Goal: Task Accomplishment & Management: Complete application form

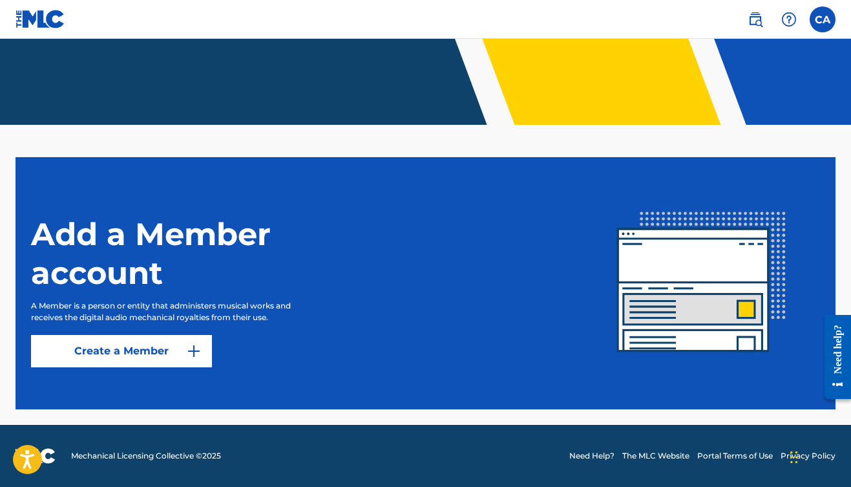
scroll to position [254, 0]
click at [127, 352] on link "Create a Member" at bounding box center [121, 351] width 181 height 32
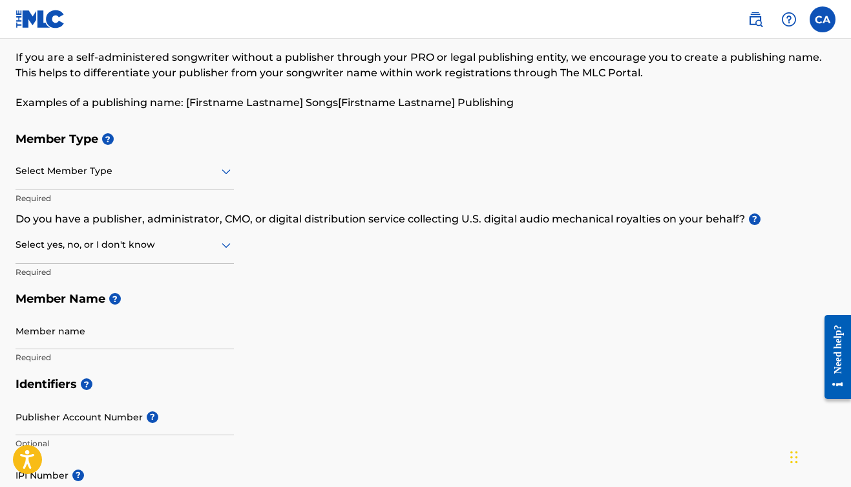
scroll to position [66, 0]
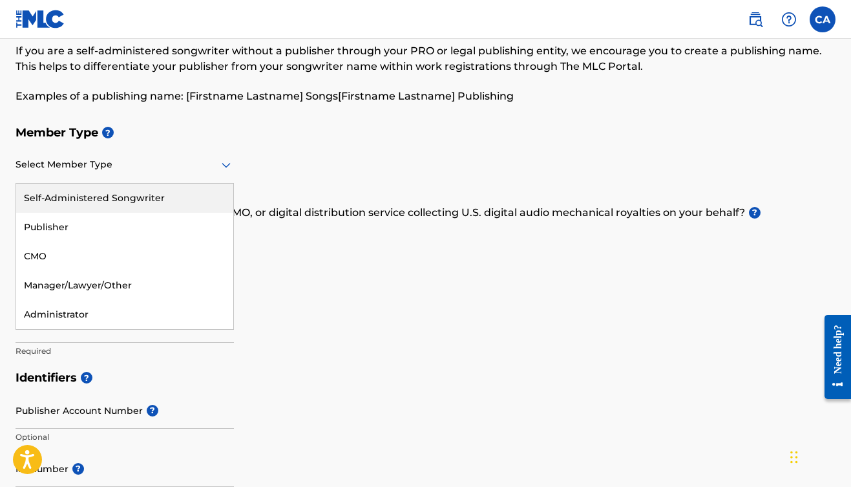
click at [130, 167] on div at bounding box center [125, 164] width 218 height 16
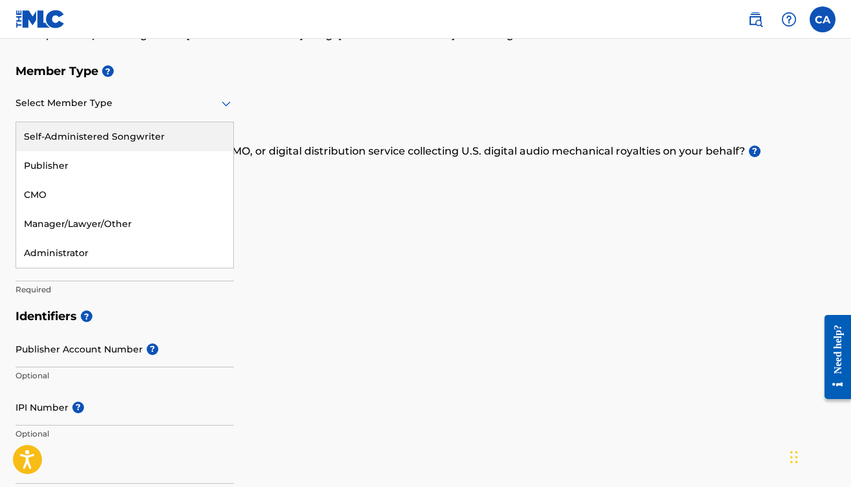
scroll to position [145, 0]
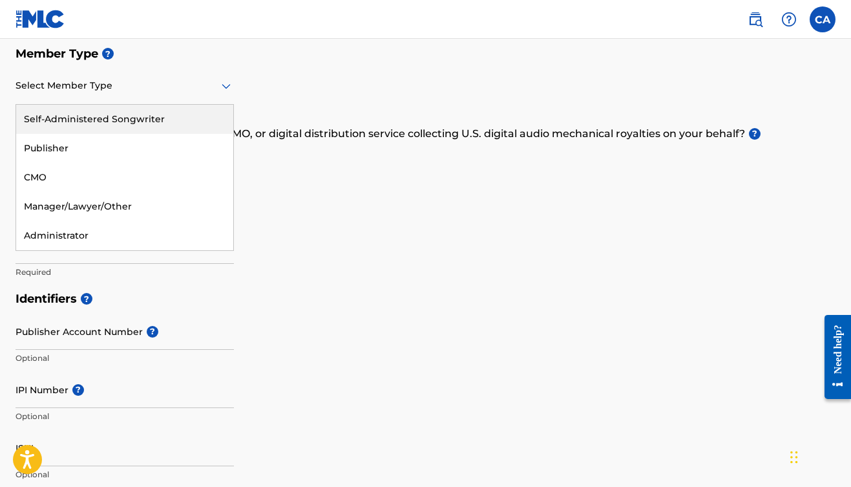
click at [458, 275] on div "Member Type ? Self-Administered Songwriter, 1 of 5. 5 results available. Use Up…" at bounding box center [426, 162] width 820 height 245
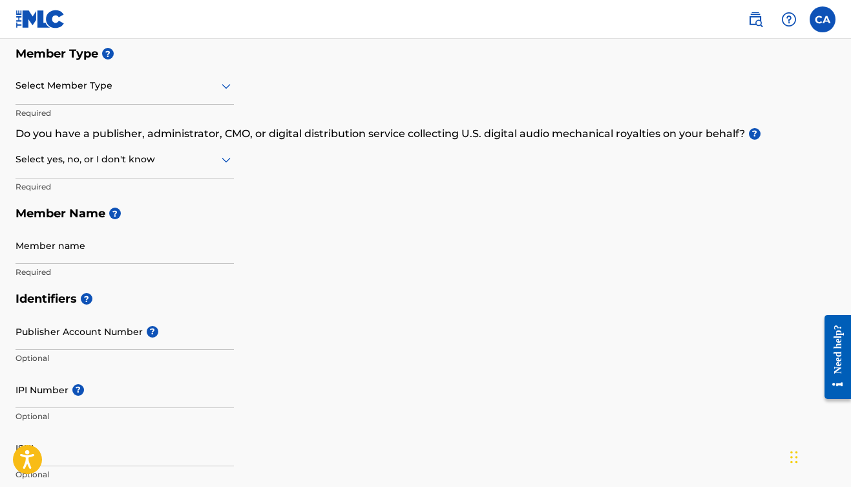
click at [164, 85] on div at bounding box center [125, 86] width 218 height 16
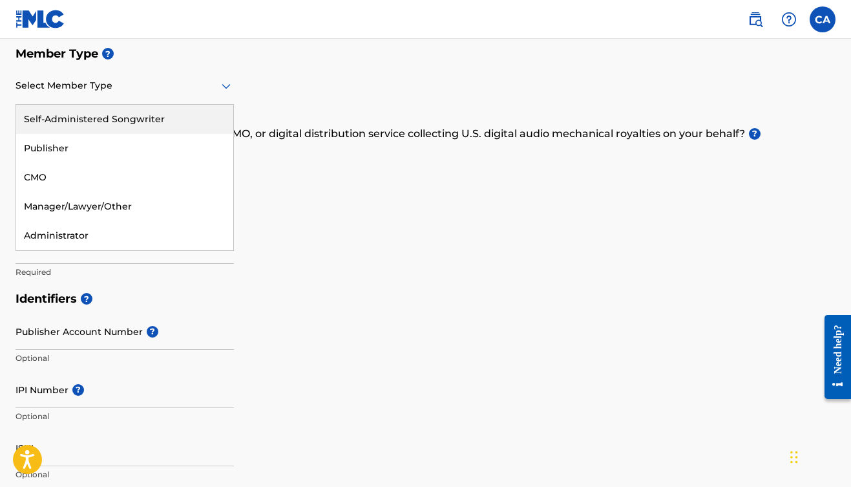
click at [140, 118] on div "Self-Administered Songwriter" at bounding box center [124, 119] width 217 height 29
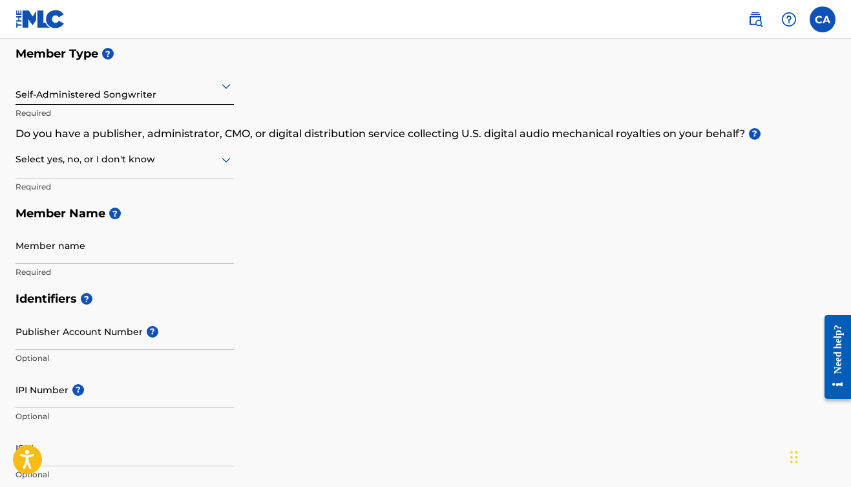
click at [108, 151] on div at bounding box center [125, 159] width 218 height 16
click at [56, 217] on div "No" at bounding box center [124, 221] width 217 height 29
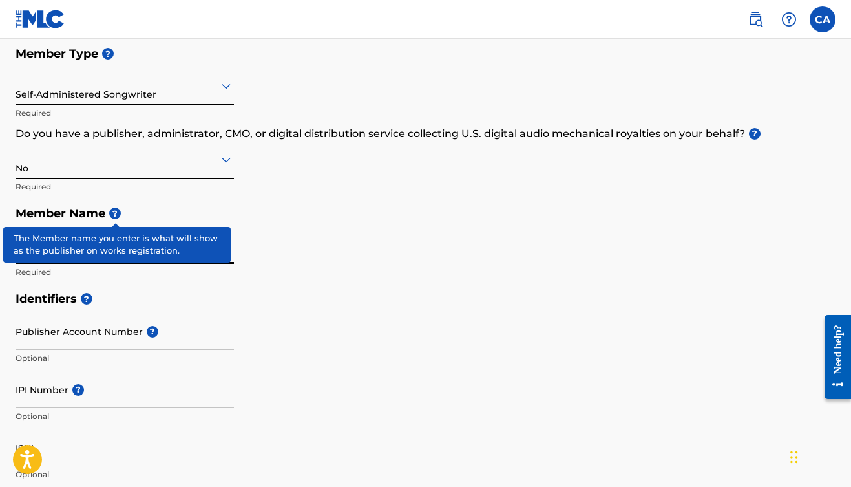
click at [115, 211] on span "?" at bounding box center [115, 213] width 12 height 12
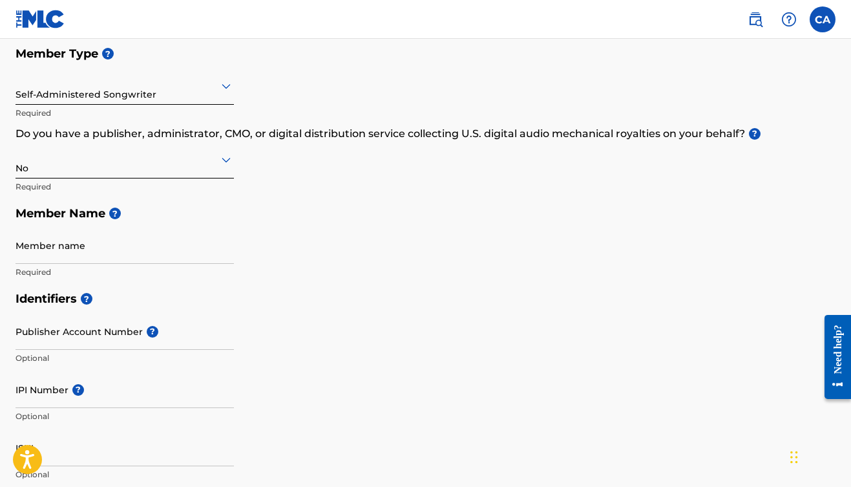
click at [364, 215] on h5 "Member Name ?" at bounding box center [426, 214] width 820 height 28
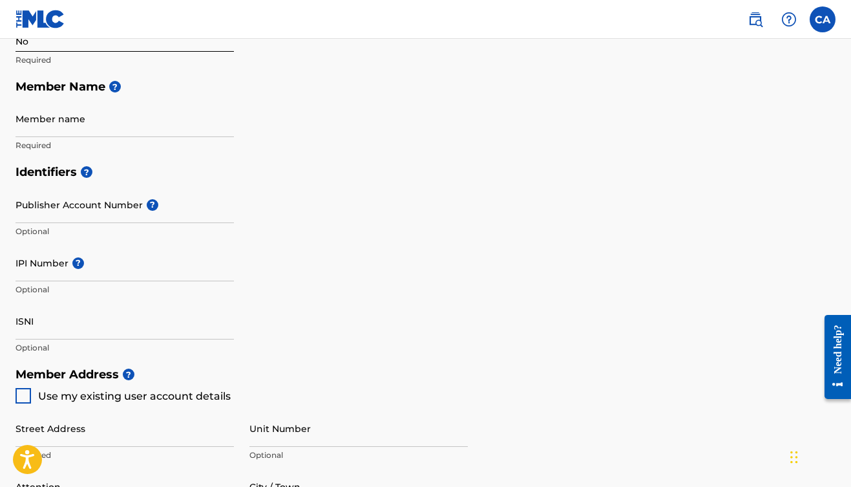
scroll to position [282, 0]
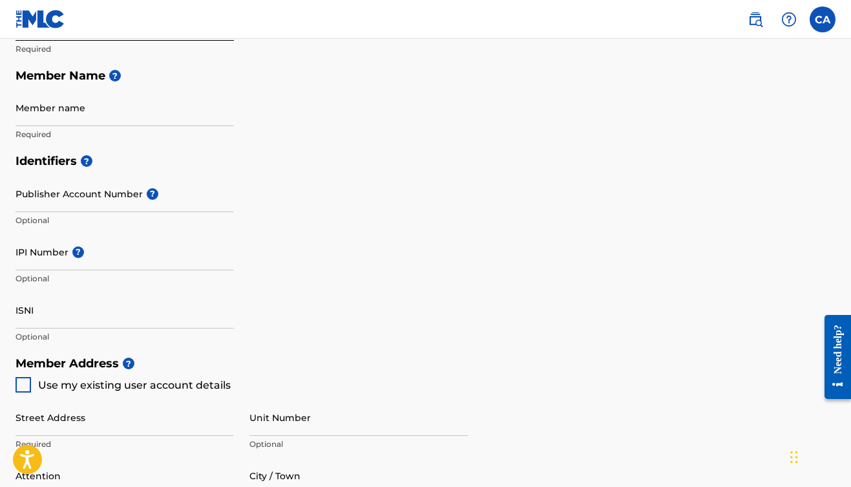
click at [82, 114] on input "Member name" at bounding box center [125, 107] width 218 height 37
type input "[PERSON_NAME]"
click at [175, 187] on input "Publisher Account Number ?" at bounding box center [125, 193] width 218 height 37
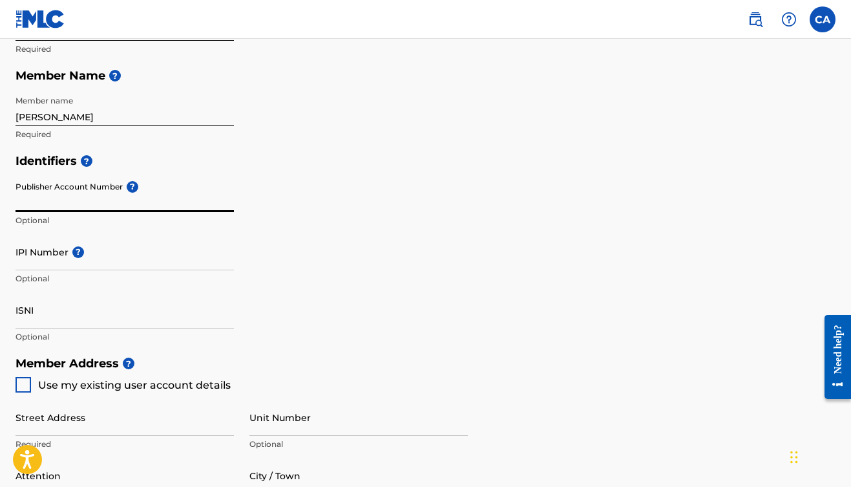
click at [740, 0] on nav "CA CA [PERSON_NAME] [EMAIL_ADDRESS][DOMAIN_NAME] Notification Preferences Profi…" at bounding box center [425, 19] width 851 height 39
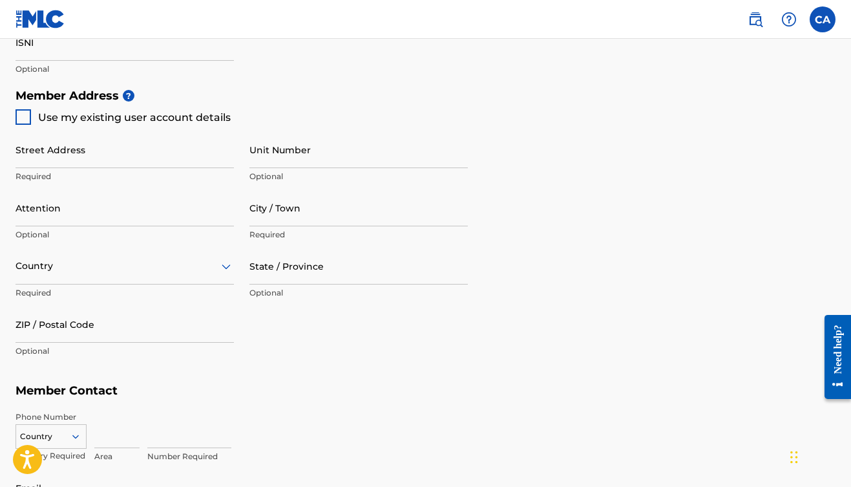
scroll to position [579, 0]
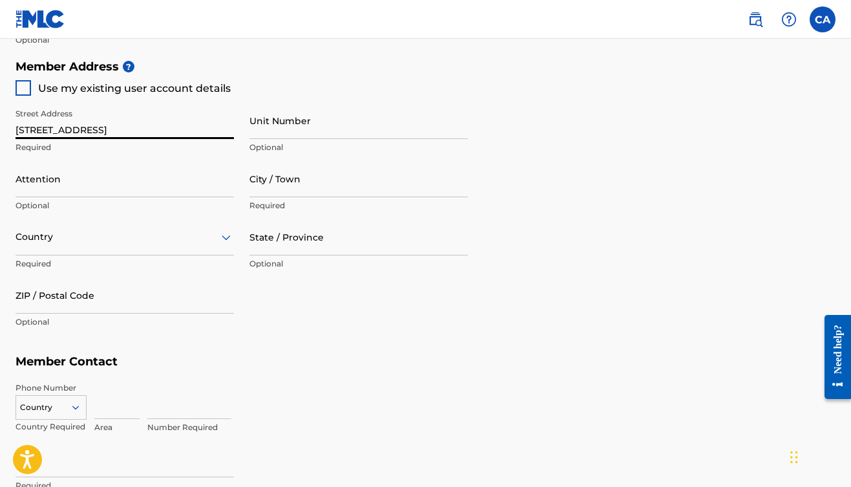
type input "[STREET_ADDRESS]"
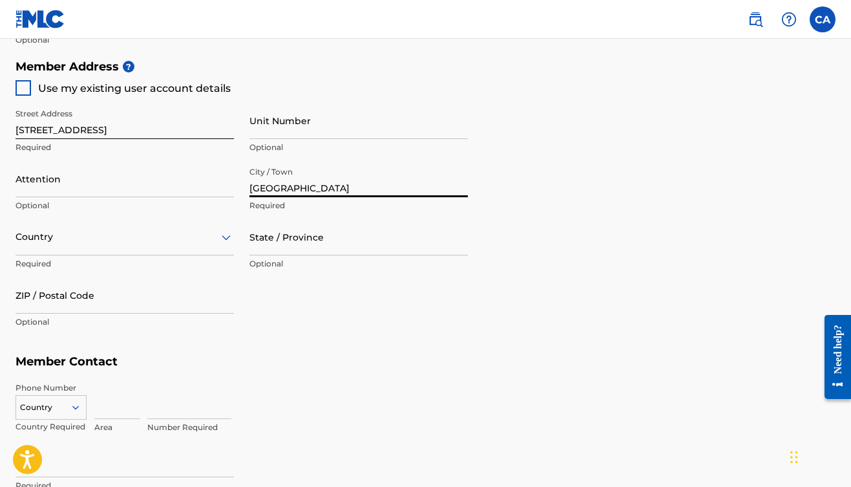
type input "[GEOGRAPHIC_DATA]"
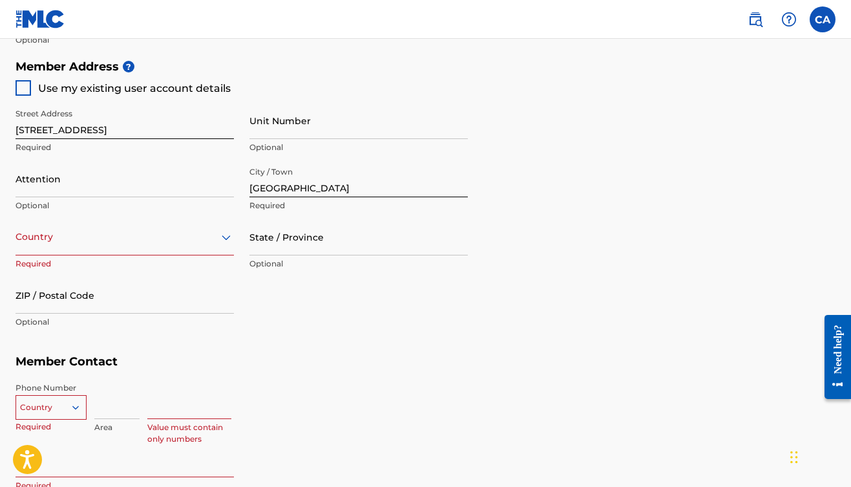
click at [177, 236] on div at bounding box center [125, 237] width 218 height 16
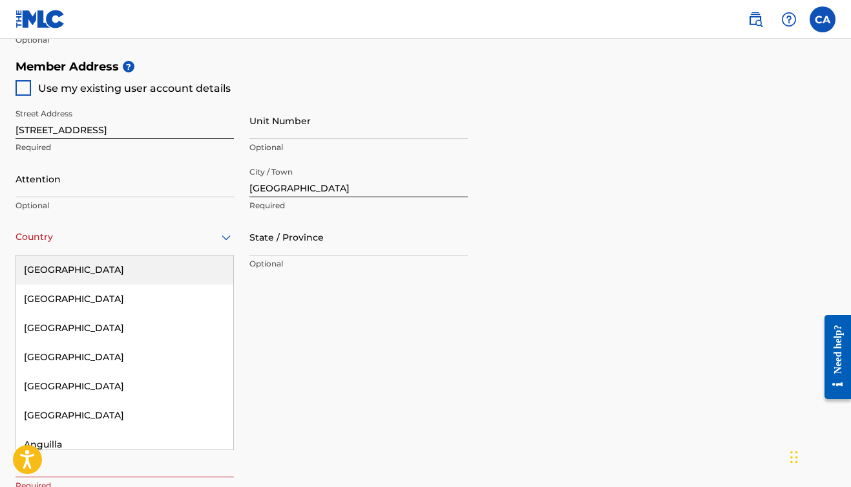
click at [136, 272] on div "[GEOGRAPHIC_DATA]" at bounding box center [124, 269] width 217 height 29
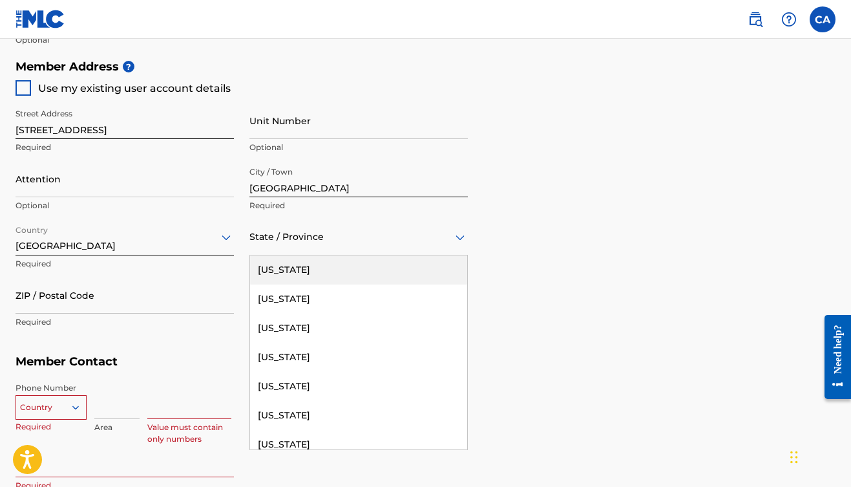
click at [311, 220] on div "State / Province" at bounding box center [358, 236] width 218 height 37
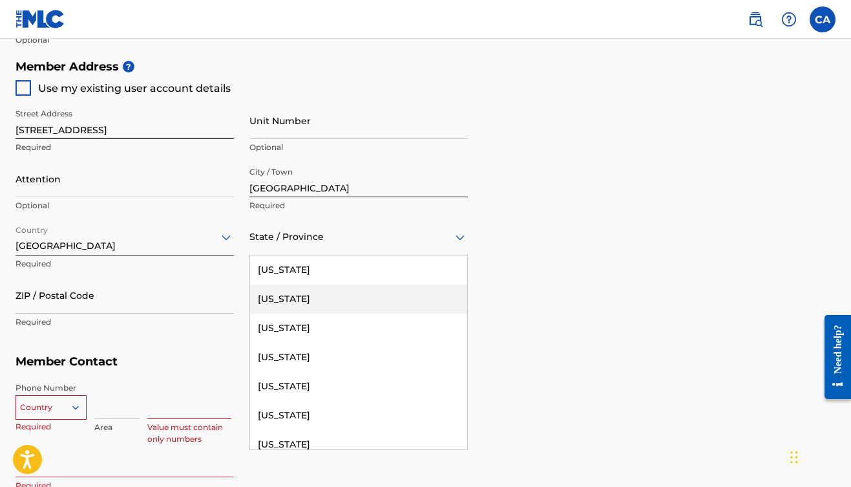
type input "f"
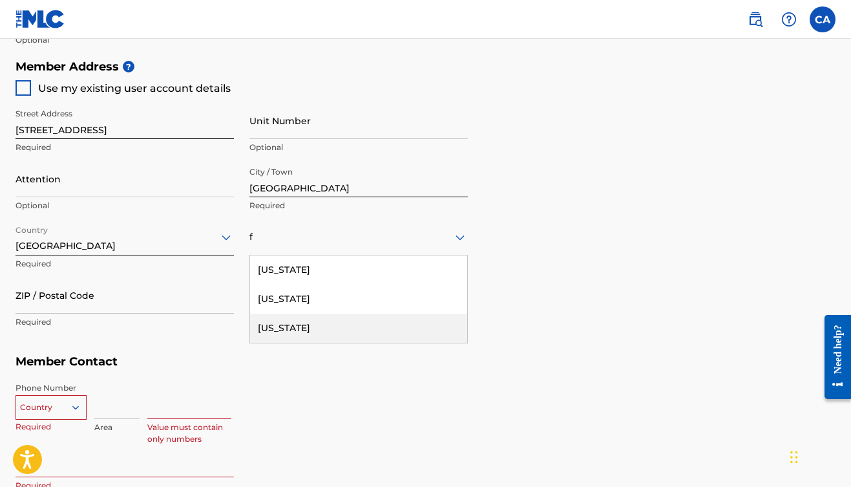
click at [276, 332] on div "[US_STATE]" at bounding box center [358, 327] width 217 height 29
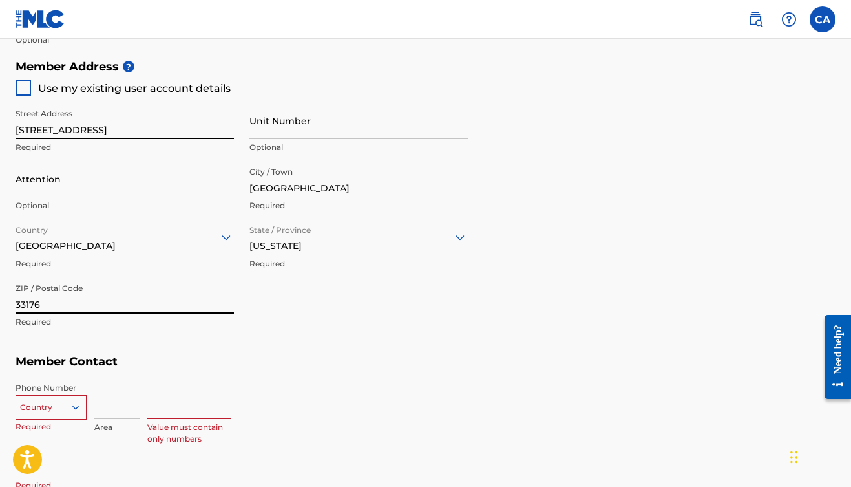
type input "33176"
click at [266, 375] on div "Phone Number Country Required Area Value must contain only numbers" at bounding box center [426, 407] width 820 height 65
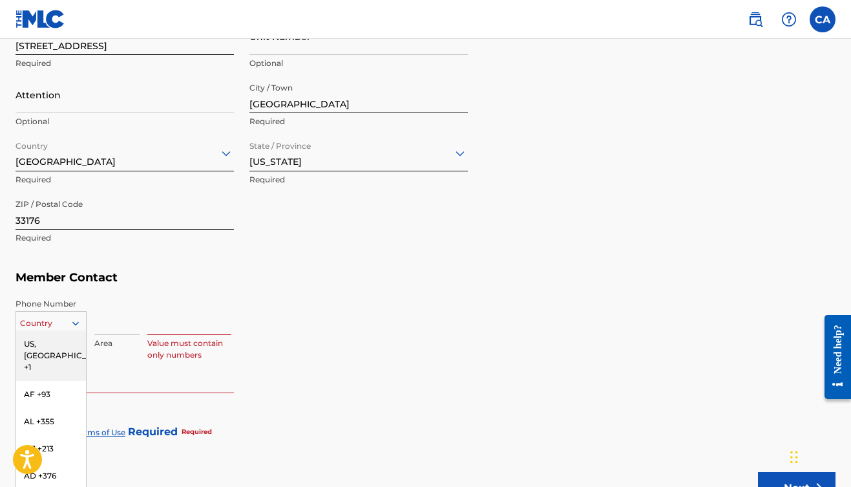
scroll to position [699, 0]
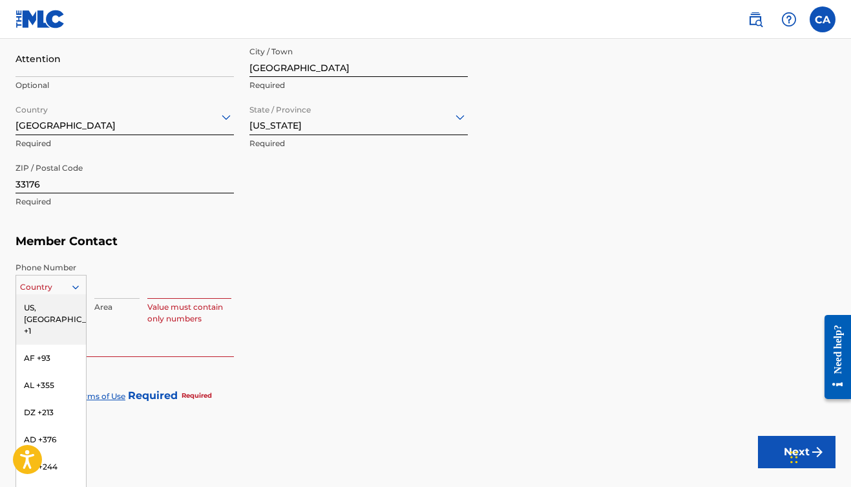
click at [46, 294] on div "US, [GEOGRAPHIC_DATA] +1, 1 of 216. 216 results available. Use Up and Down to c…" at bounding box center [51, 284] width 71 height 19
click at [51, 306] on div "US, [GEOGRAPHIC_DATA] +1" at bounding box center [51, 319] width 70 height 50
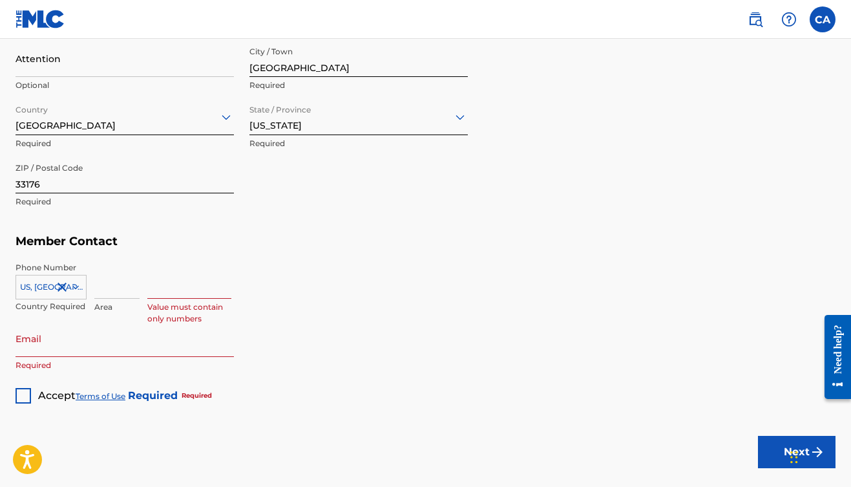
click at [112, 296] on input at bounding box center [116, 280] width 45 height 37
type input "786"
type input "8067612"
drag, startPoint x: 155, startPoint y: 289, endPoint x: 211, endPoint y: 288, distance: 56.2
click at [211, 288] on input "8067612" at bounding box center [189, 280] width 84 height 37
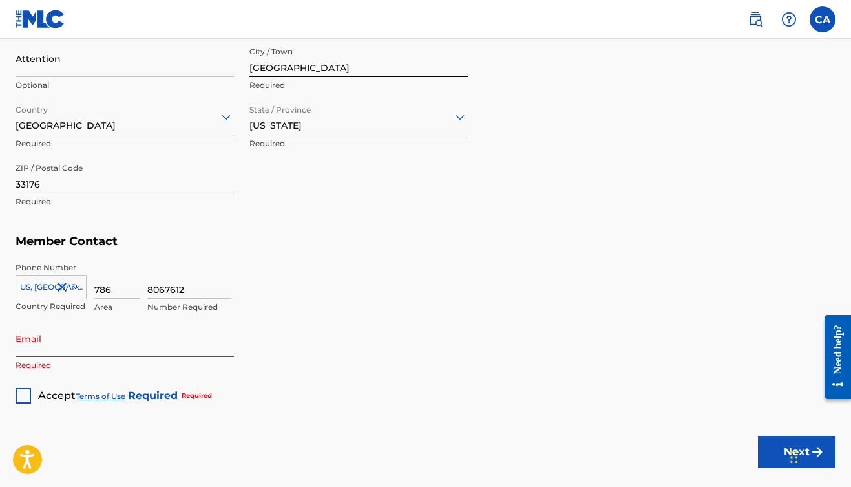
click at [211, 288] on input "8067612" at bounding box center [189, 280] width 84 height 37
click at [156, 361] on p "Required" at bounding box center [125, 365] width 218 height 12
click at [156, 347] on input "Email" at bounding box center [125, 338] width 218 height 37
type input "[EMAIL_ADDRESS][DOMAIN_NAME]"
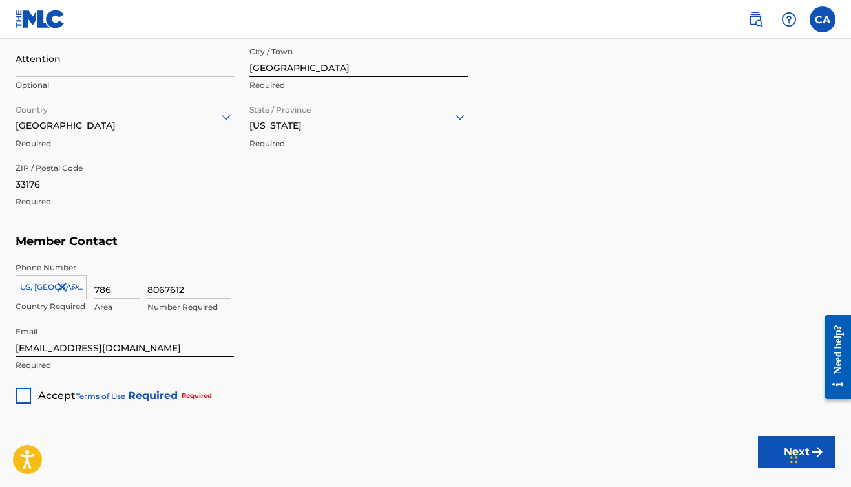
click at [21, 391] on div at bounding box center [24, 396] width 16 height 16
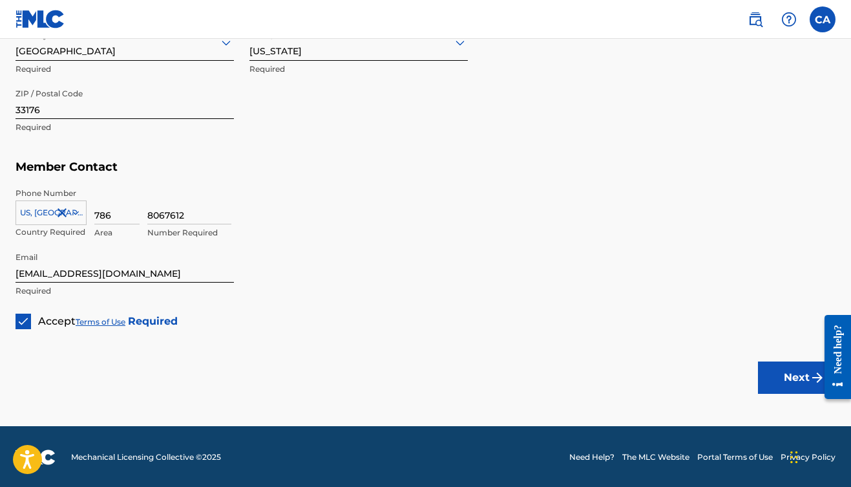
scroll to position [773, 0]
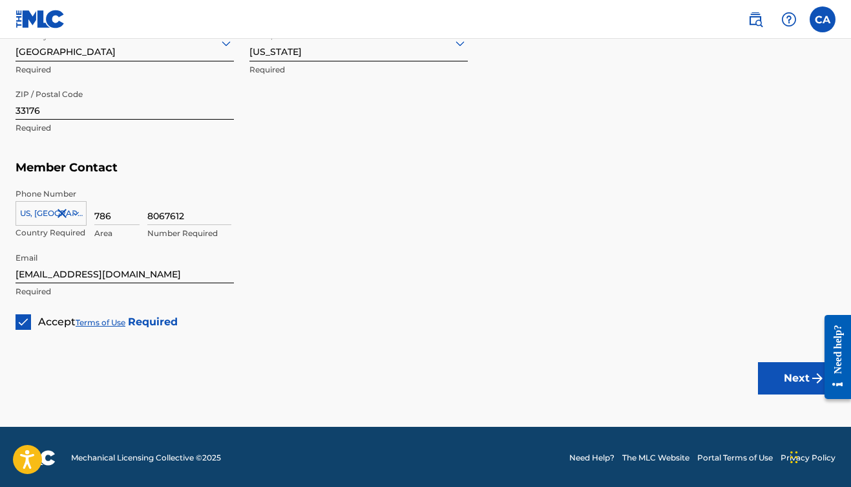
click at [775, 368] on button "Next" at bounding box center [797, 378] width 78 height 32
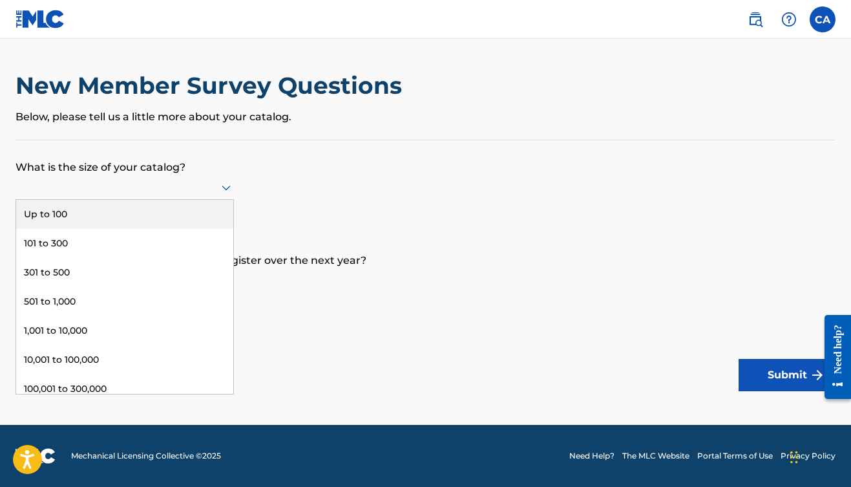
click at [169, 195] on div at bounding box center [125, 187] width 218 height 16
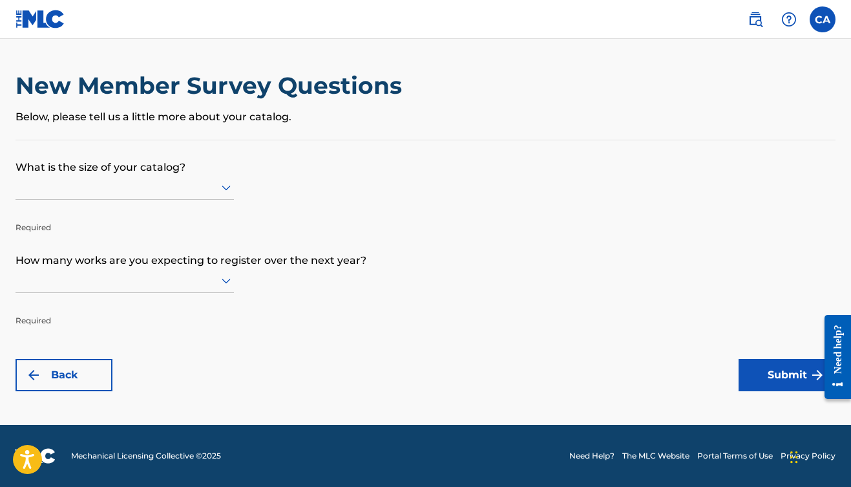
click at [217, 134] on div "New Member Survey Questions Below, please tell us a little more about your cata…" at bounding box center [426, 105] width 820 height 69
click at [766, 1] on nav "CA CA [PERSON_NAME] [EMAIL_ADDRESS][DOMAIN_NAME] Notification Preferences Profi…" at bounding box center [425, 19] width 851 height 39
click at [181, 187] on div at bounding box center [125, 187] width 218 height 16
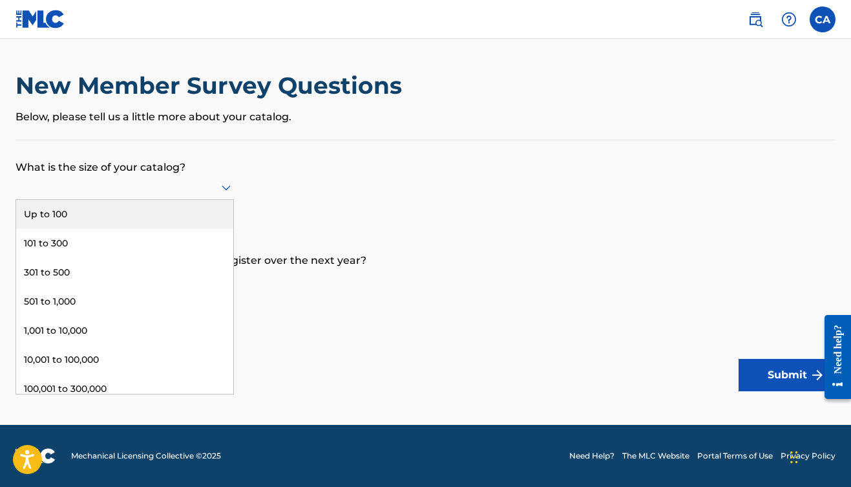
click at [94, 226] on div "Up to 100" at bounding box center [124, 214] width 217 height 29
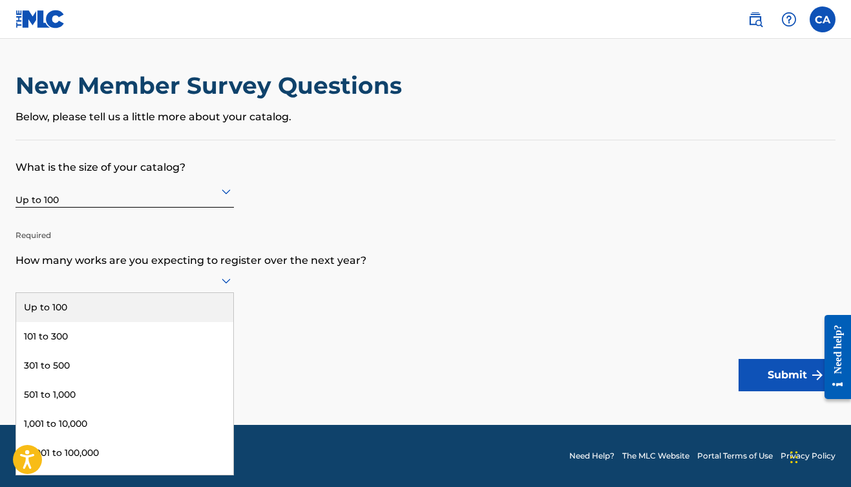
scroll to position [1, 0]
click at [103, 288] on div at bounding box center [125, 280] width 218 height 16
click at [106, 322] on div "Up to 100" at bounding box center [124, 307] width 217 height 29
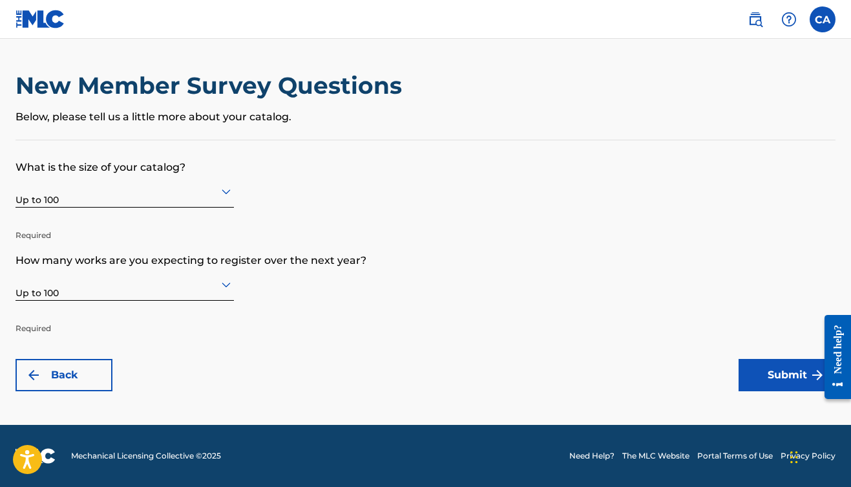
scroll to position [0, 0]
click at [766, 372] on button "Submit" at bounding box center [787, 375] width 97 height 32
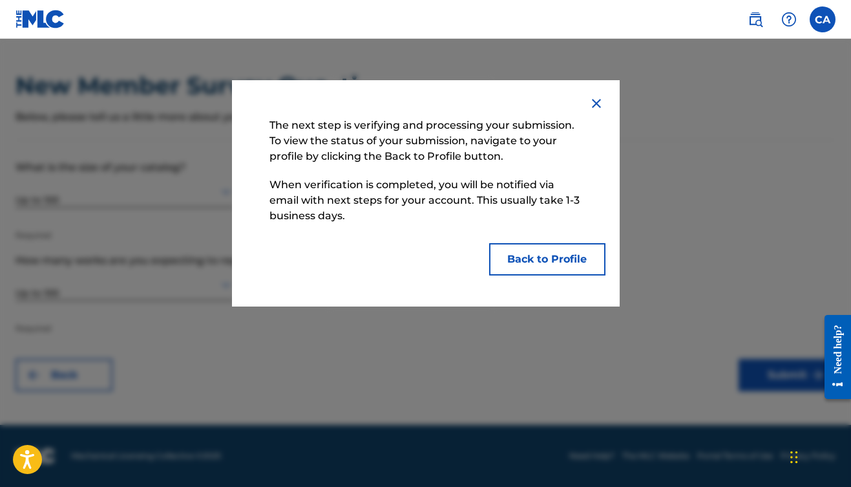
click at [602, 97] on img at bounding box center [597, 104] width 16 height 16
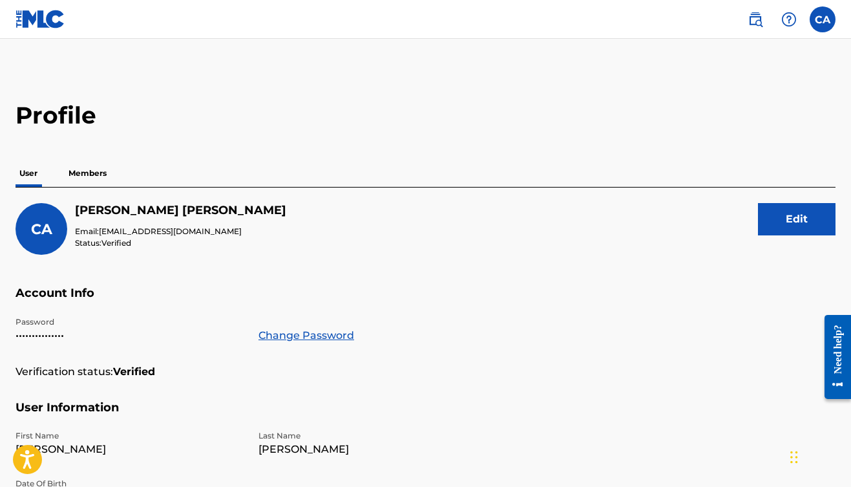
click at [92, 164] on p "Members" at bounding box center [88, 173] width 46 height 27
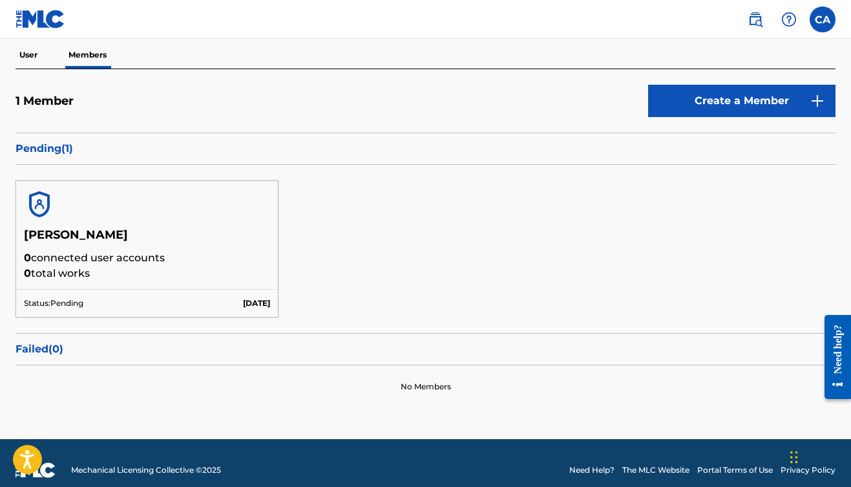
scroll to position [111, 0]
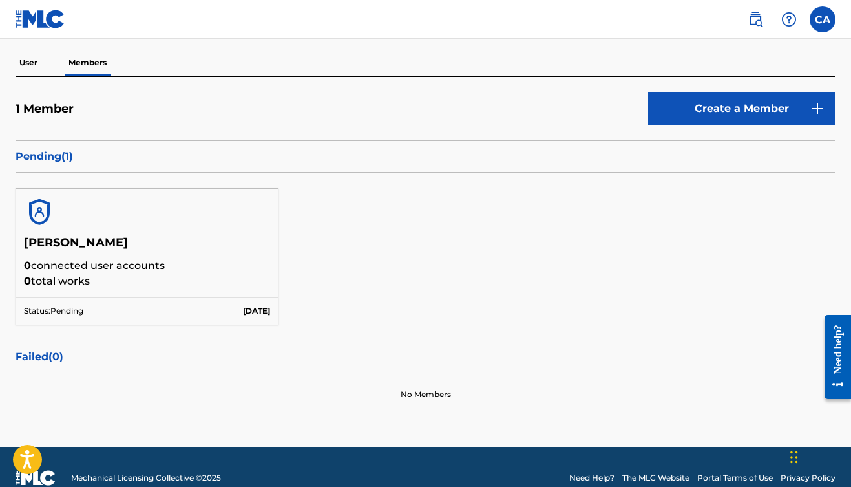
click at [755, 107] on link "Create a Member" at bounding box center [741, 108] width 187 height 32
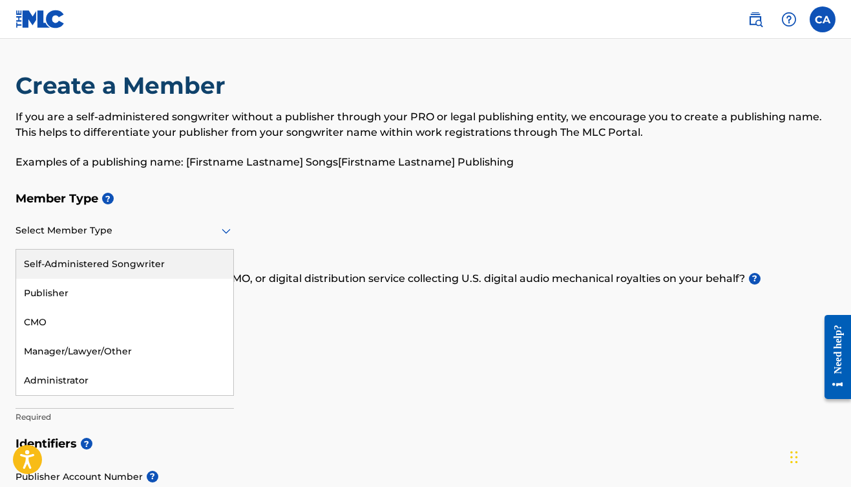
click at [190, 240] on div "Select Member Type" at bounding box center [125, 231] width 218 height 37
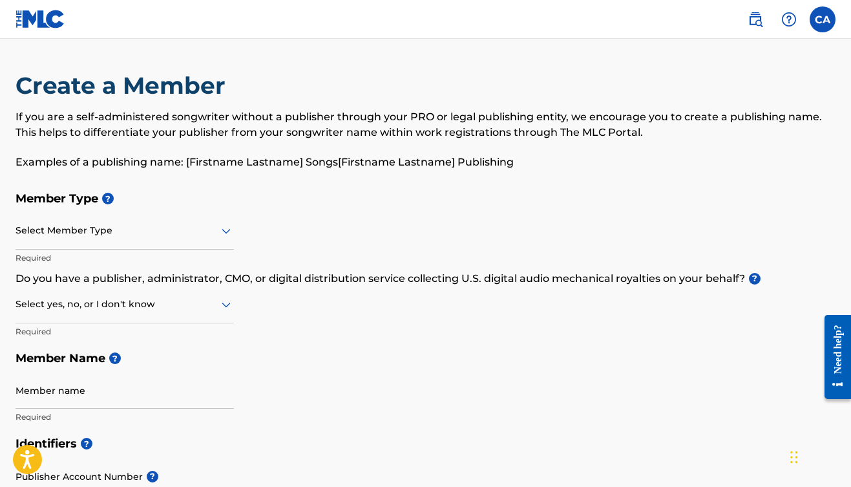
click at [213, 194] on h5 "Member Type ?" at bounding box center [426, 199] width 820 height 28
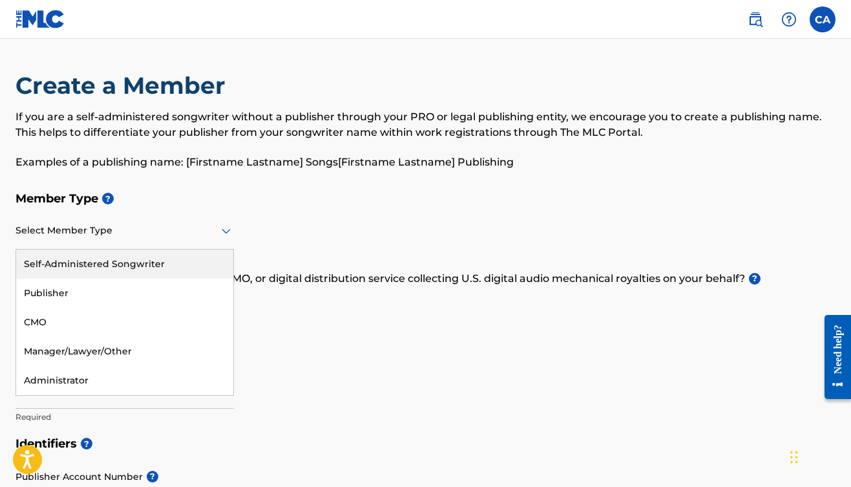
click at [180, 233] on div at bounding box center [125, 230] width 218 height 16
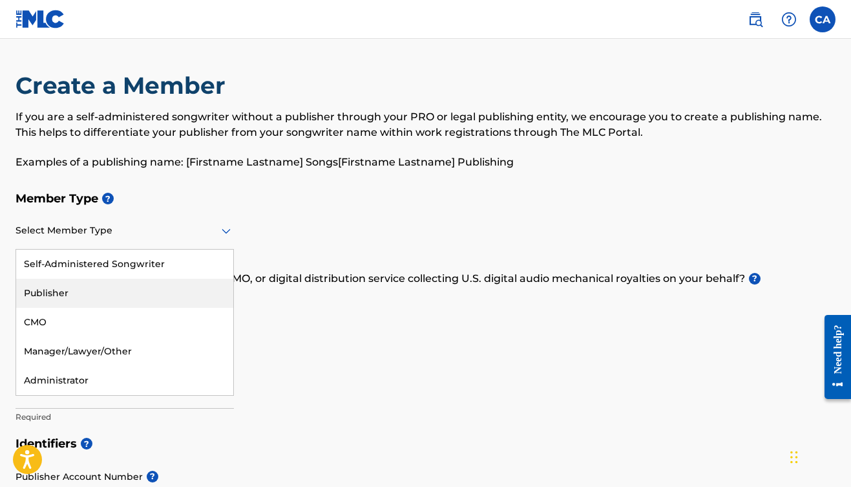
click at [85, 295] on div "Publisher" at bounding box center [124, 293] width 217 height 29
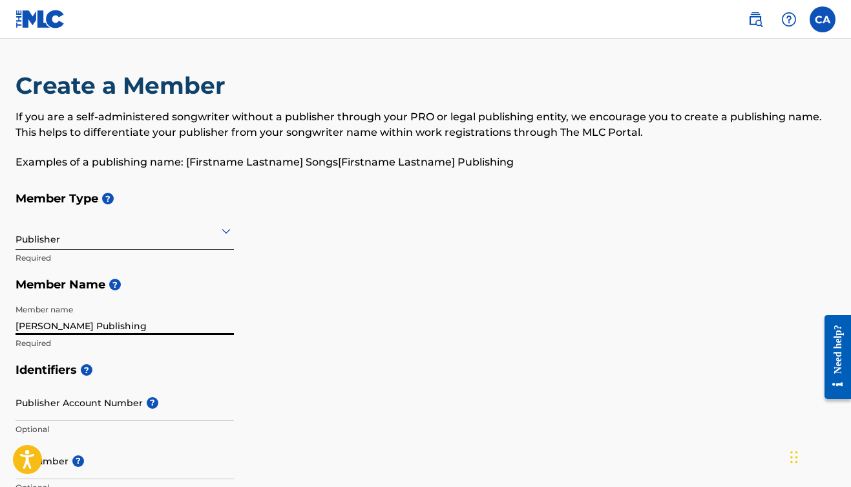
type input "[PERSON_NAME] Publishing"
click at [329, 321] on div "Member Type ? Publisher Required Member Name ? Member name [PERSON_NAME] Publis…" at bounding box center [426, 270] width 820 height 171
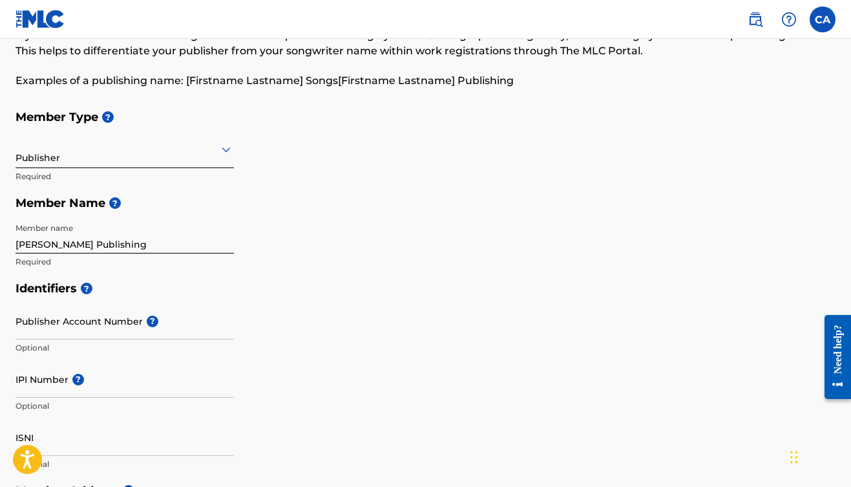
click at [101, 331] on input "Publisher Account Number ?" at bounding box center [125, 320] width 218 height 37
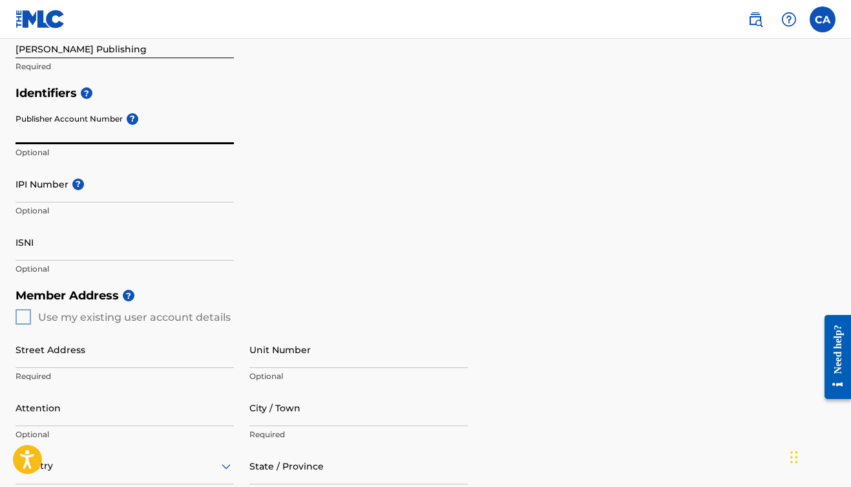
scroll to position [276, 0]
paste input "1308433668"
type input "1"
click at [123, 122] on div "Publisher Account Number ? Optional" at bounding box center [125, 137] width 218 height 58
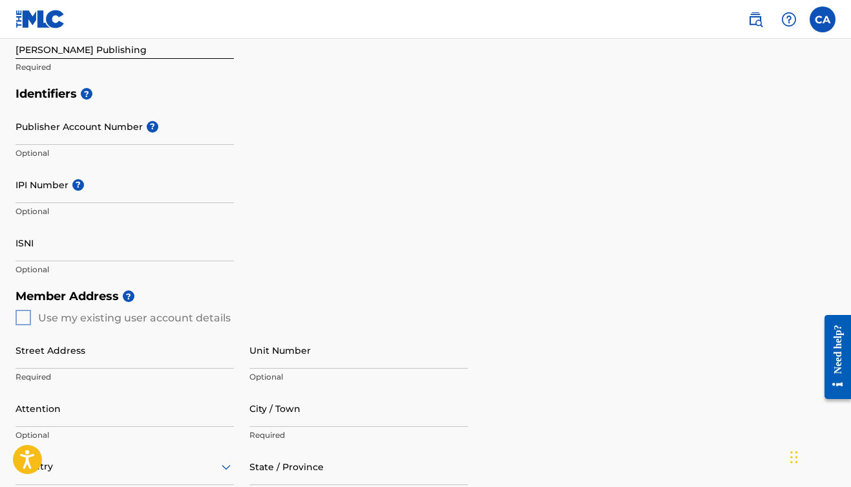
click at [143, 122] on span "?" at bounding box center [151, 127] width 16 height 12
click at [142, 122] on input "Publisher Account Number ?" at bounding box center [125, 126] width 218 height 37
click at [125, 114] on div "Publisher Account Number ? Optional" at bounding box center [125, 137] width 218 height 58
click at [118, 179] on input "IPI Number ?" at bounding box center [125, 184] width 218 height 37
click at [71, 195] on input "IPI Number ?" at bounding box center [125, 184] width 218 height 37
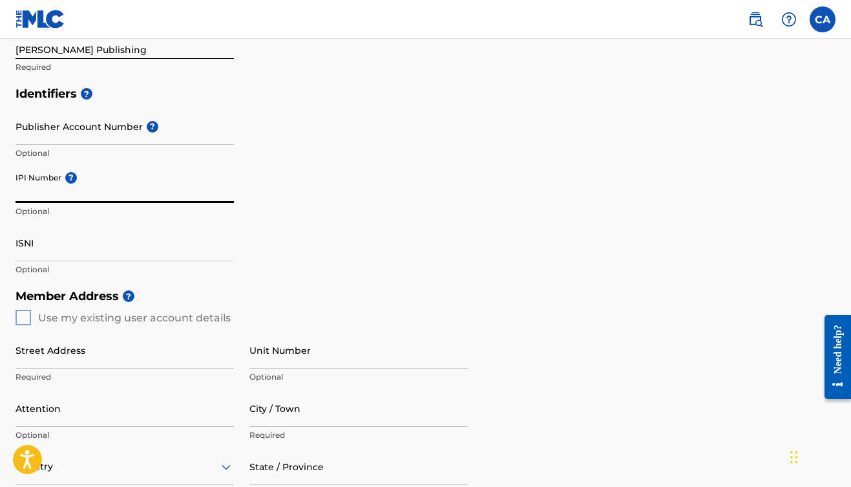
paste input "1308433668"
type input "1308433668"
click at [17, 315] on div "Member Address ? Use my existing user account details Street Address Required U…" at bounding box center [426, 429] width 820 height 295
click at [21, 315] on div "Member Address ? Use my existing user account details Street Address Required U…" at bounding box center [426, 429] width 820 height 295
click at [26, 319] on div "Member Address ? Use my existing user account details Street Address Required U…" at bounding box center [426, 429] width 820 height 295
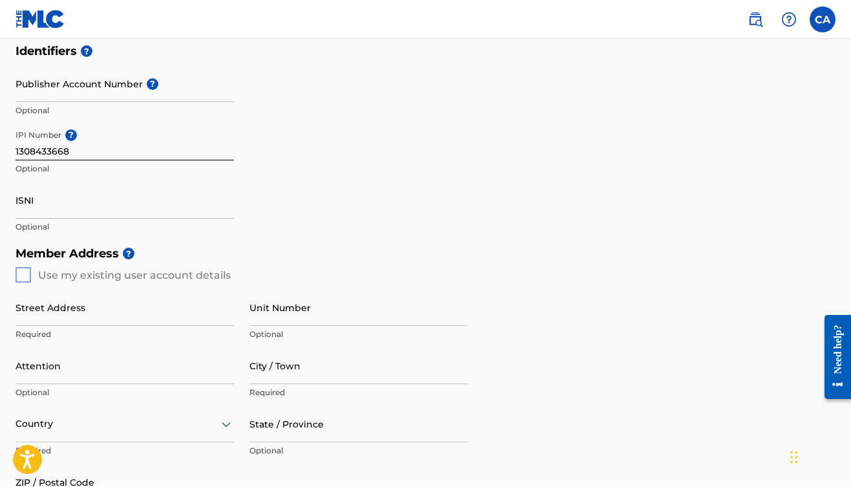
scroll to position [326, 0]
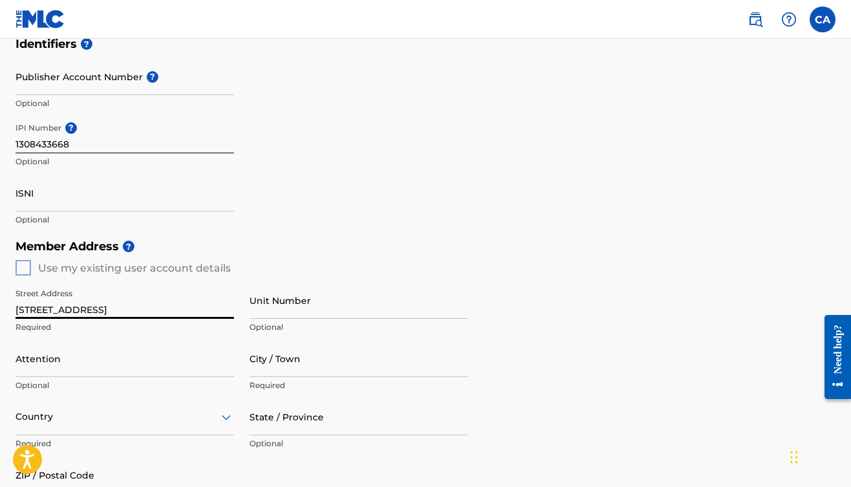
type input "[STREET_ADDRESS]"
click at [149, 403] on div "Country" at bounding box center [125, 416] width 218 height 37
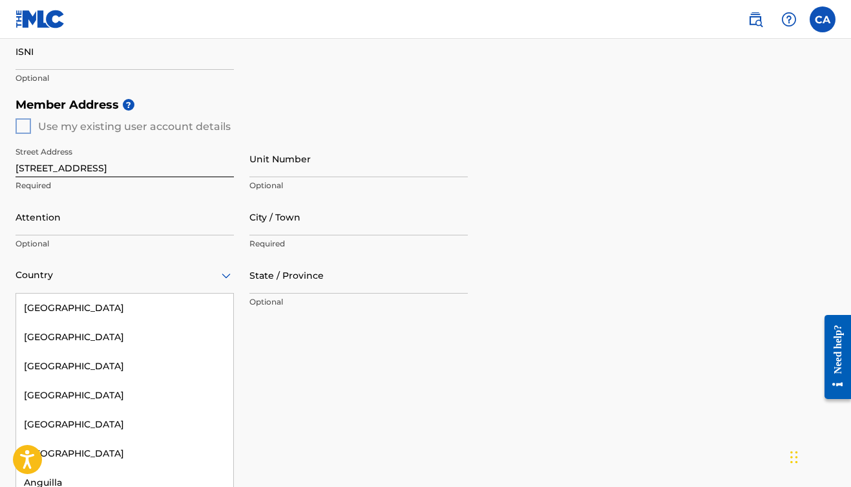
scroll to position [0, 0]
click at [137, 303] on div "[GEOGRAPHIC_DATA]" at bounding box center [124, 307] width 217 height 29
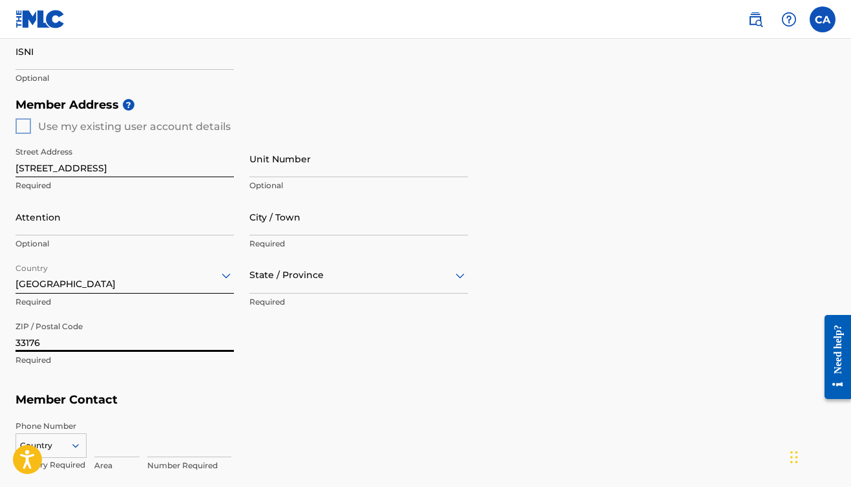
type input "33176"
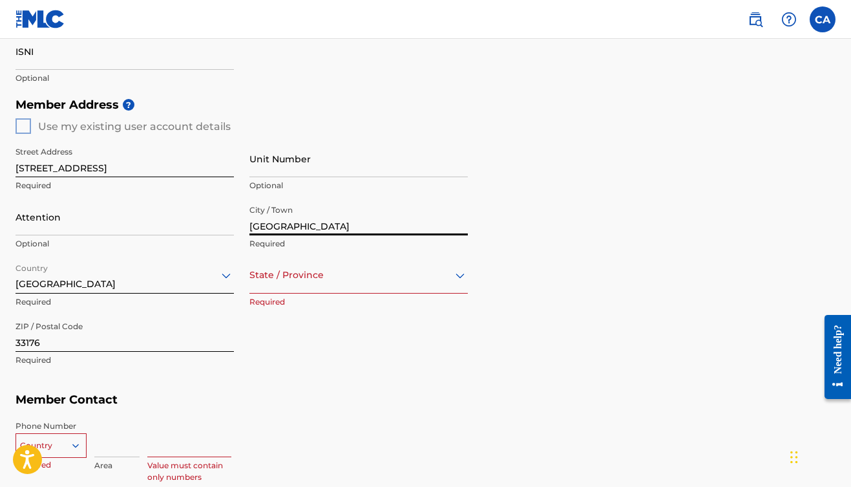
type input "[GEOGRAPHIC_DATA]"
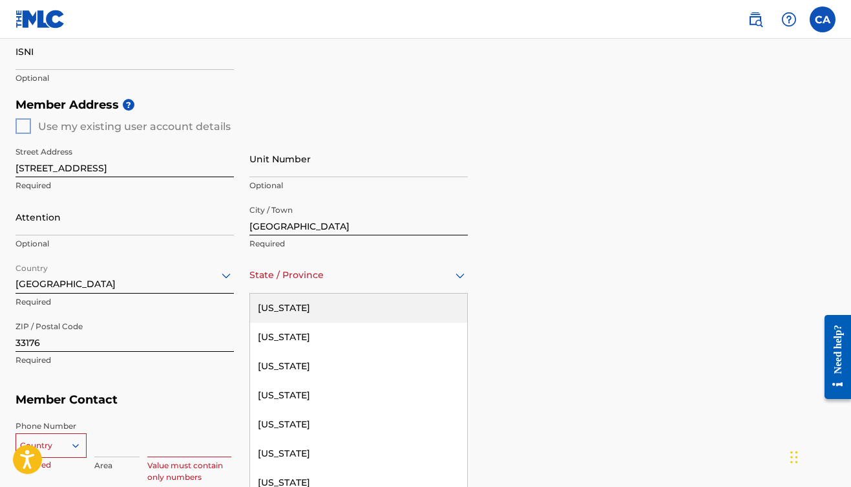
click at [383, 282] on div "State / Province" at bounding box center [358, 275] width 218 height 37
type input "fl"
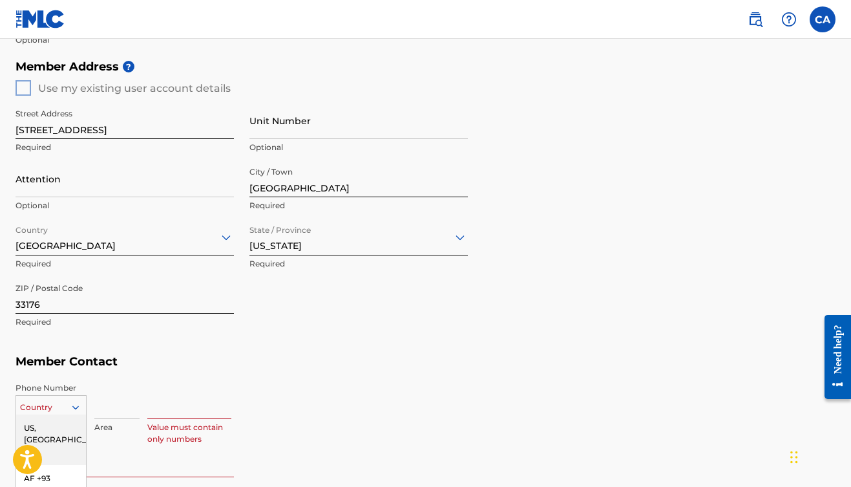
scroll to position [626, 0]
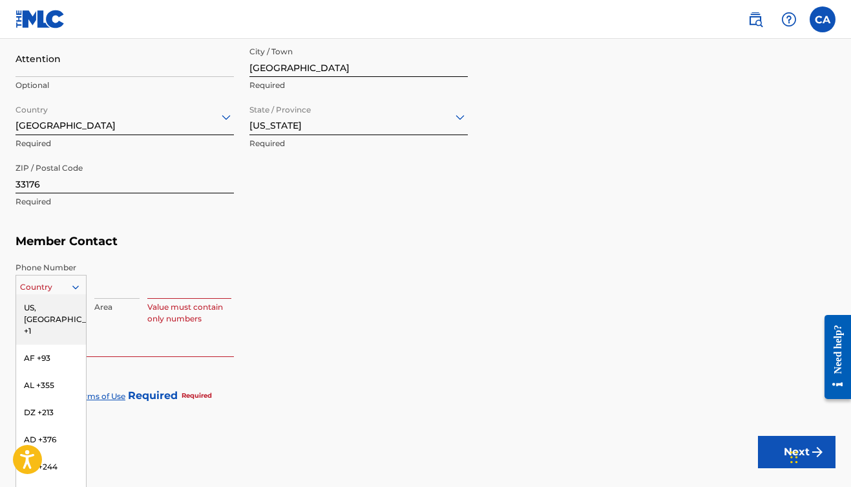
click at [58, 294] on div "US, [GEOGRAPHIC_DATA] +1, 1 of 216. 216 results available. Use Up and Down to c…" at bounding box center [51, 284] width 71 height 19
click at [82, 306] on div "US, [GEOGRAPHIC_DATA] +1" at bounding box center [51, 319] width 70 height 50
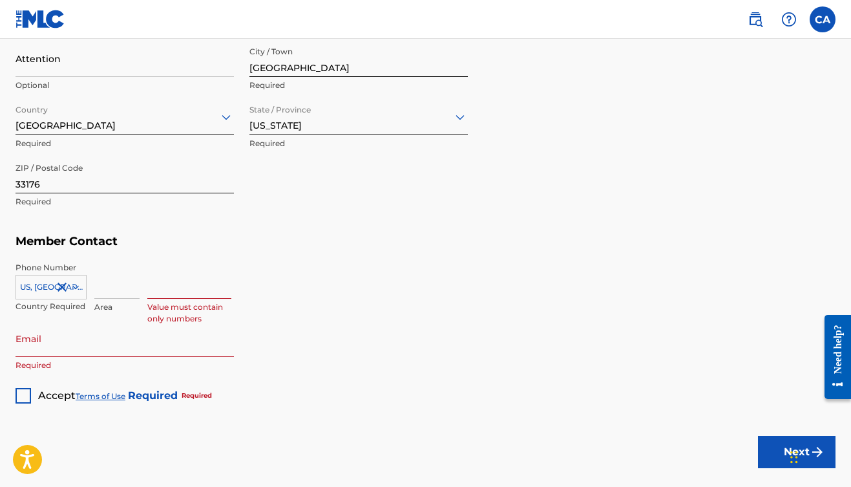
click at [105, 287] on input at bounding box center [116, 280] width 45 height 37
click at [127, 285] on input "786`" at bounding box center [116, 280] width 45 height 37
type input "786"
click at [195, 288] on input at bounding box center [189, 280] width 84 height 37
type input "8067612"
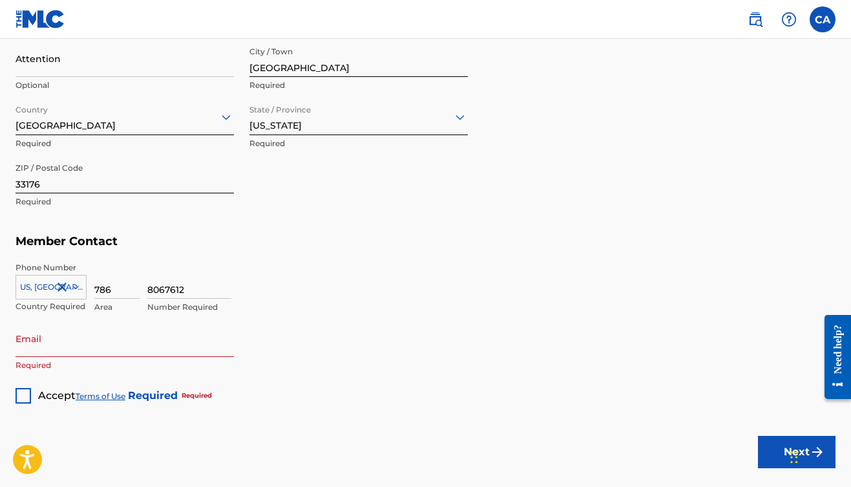
click at [295, 313] on div "8067612 Number Required" at bounding box center [491, 291] width 688 height 58
type input "[EMAIL_ADDRESS][DOMAIN_NAME]"
click at [200, 224] on div "Member Address ? Use my existing user account details Street Address [STREET_AD…" at bounding box center [426, 80] width 820 height 295
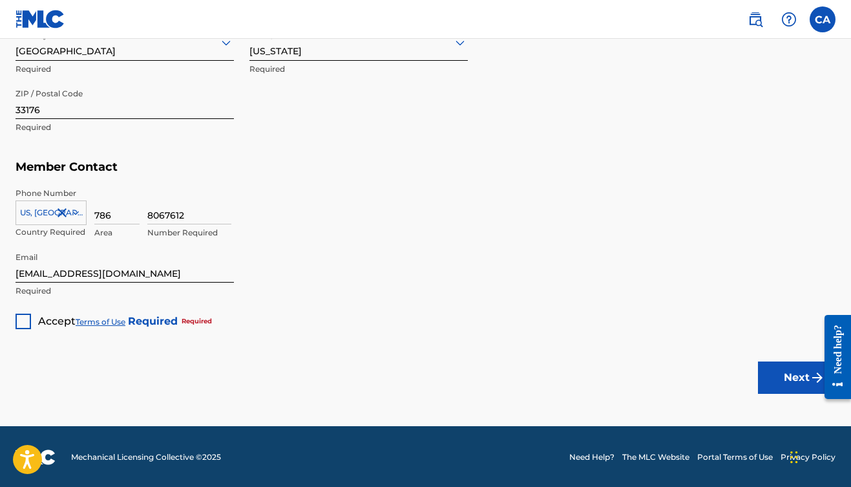
scroll to position [699, 0]
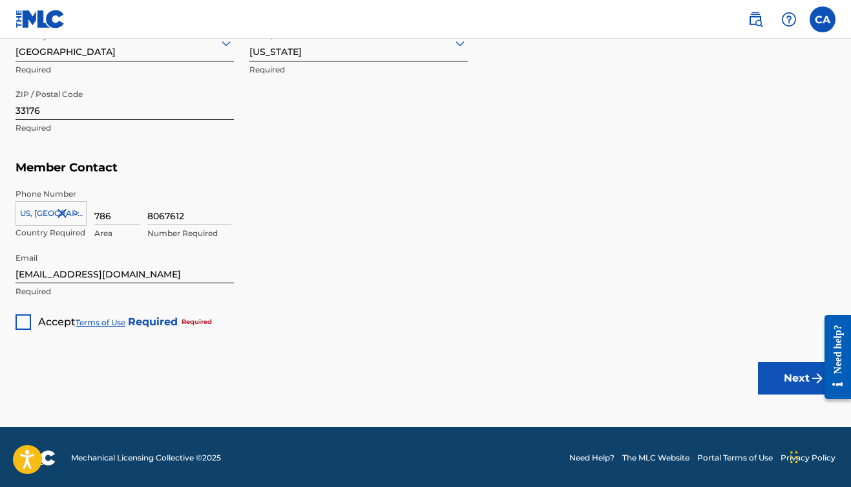
click at [27, 319] on div at bounding box center [24, 322] width 16 height 16
click at [779, 370] on button "Next" at bounding box center [797, 378] width 78 height 32
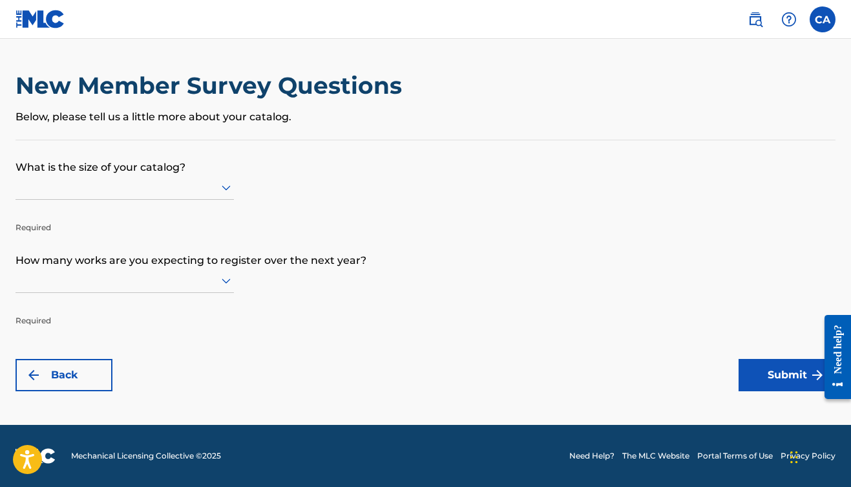
click at [153, 195] on div at bounding box center [125, 187] width 218 height 16
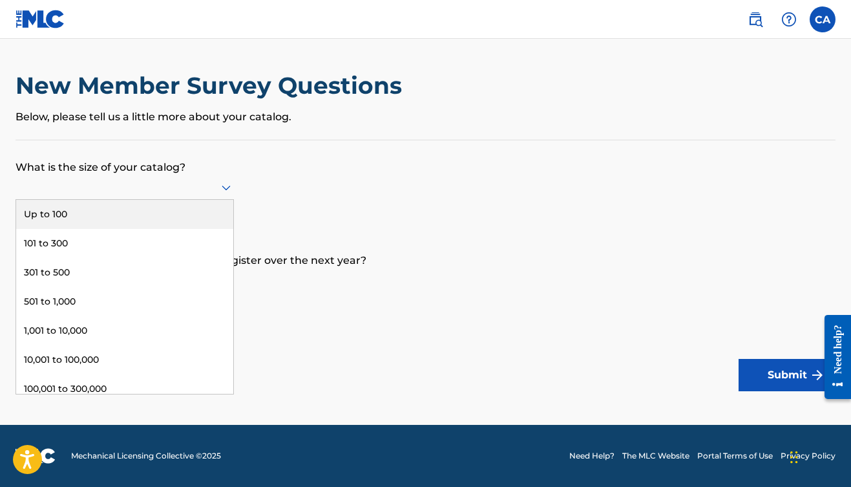
click at [139, 224] on div "Up to 100" at bounding box center [124, 214] width 217 height 29
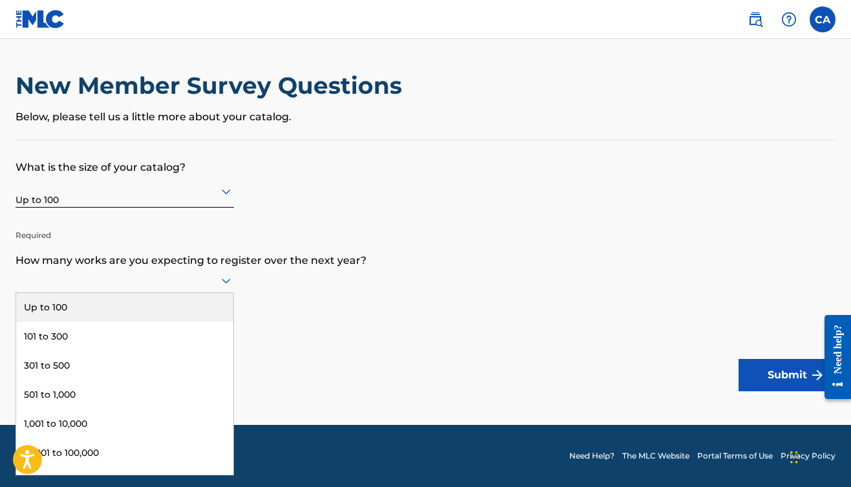
click at [142, 285] on div at bounding box center [125, 280] width 218 height 16
click at [130, 313] on div "Up to 100" at bounding box center [124, 307] width 217 height 29
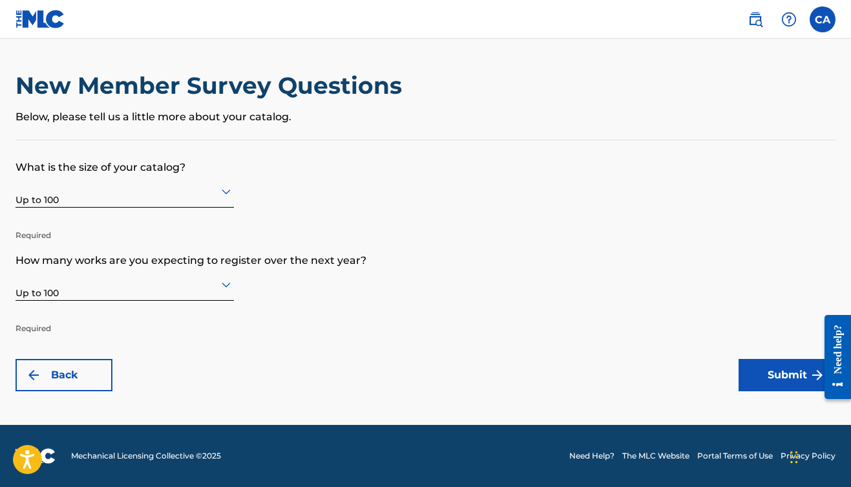
click at [765, 368] on button "Submit" at bounding box center [787, 375] width 97 height 32
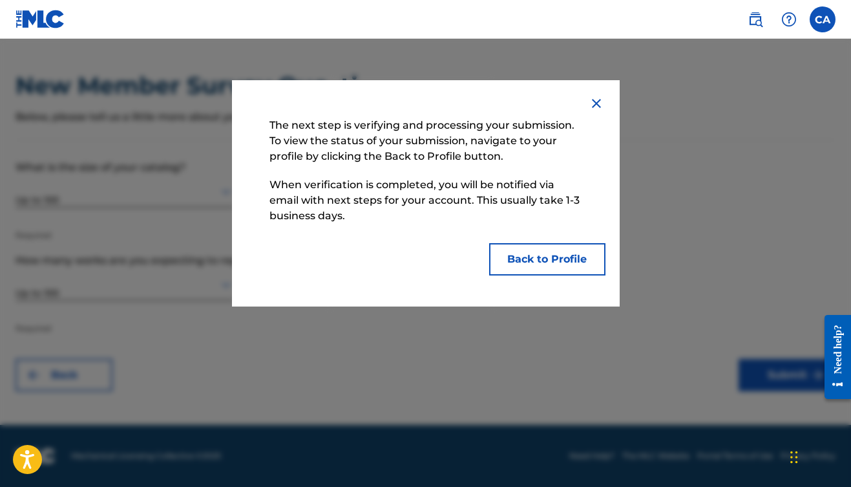
click at [596, 100] on img at bounding box center [597, 104] width 16 height 16
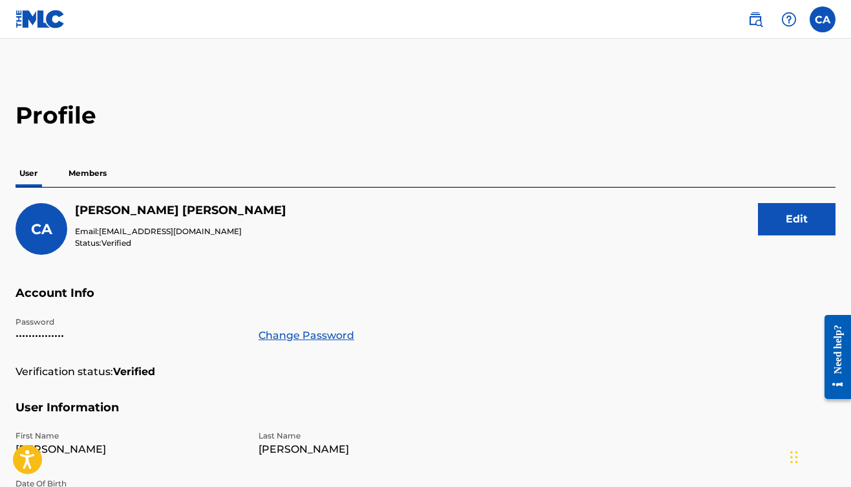
click at [812, 27] on label at bounding box center [823, 19] width 26 height 26
click at [823, 19] on input "CA [PERSON_NAME] [EMAIL_ADDRESS][DOMAIN_NAME] Notification Preferences Profile …" at bounding box center [823, 19] width 0 height 0
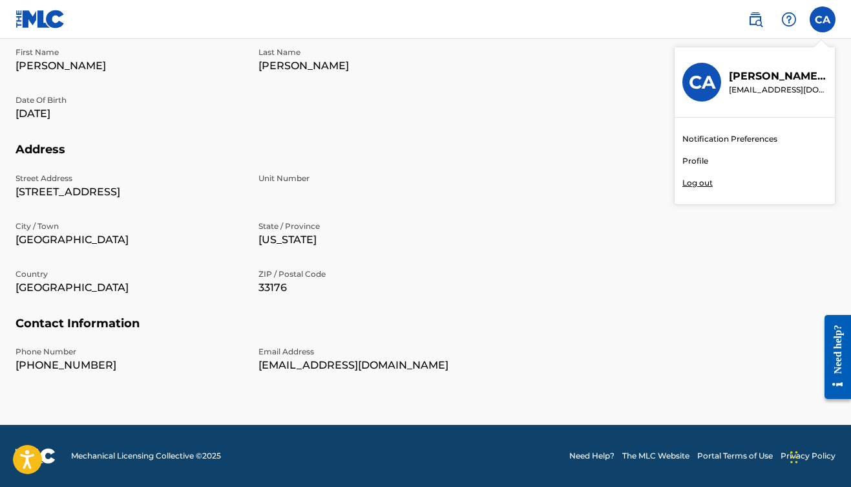
scroll to position [382, 0]
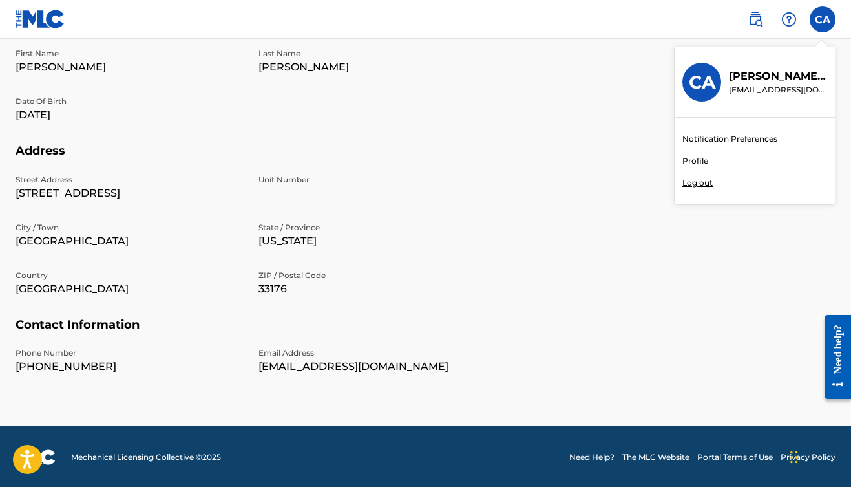
click at [700, 165] on link "Profile" at bounding box center [695, 161] width 26 height 12
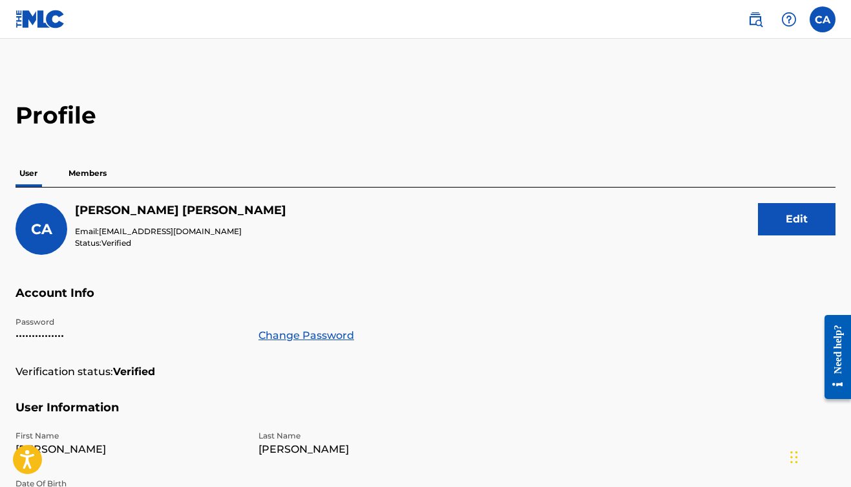
click at [86, 173] on p "Members" at bounding box center [88, 173] width 46 height 27
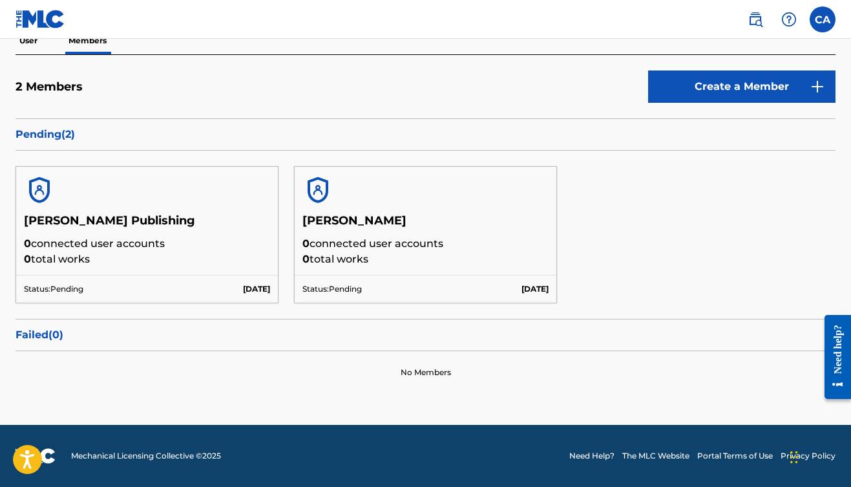
scroll to position [132, 0]
